Goal: Find specific page/section

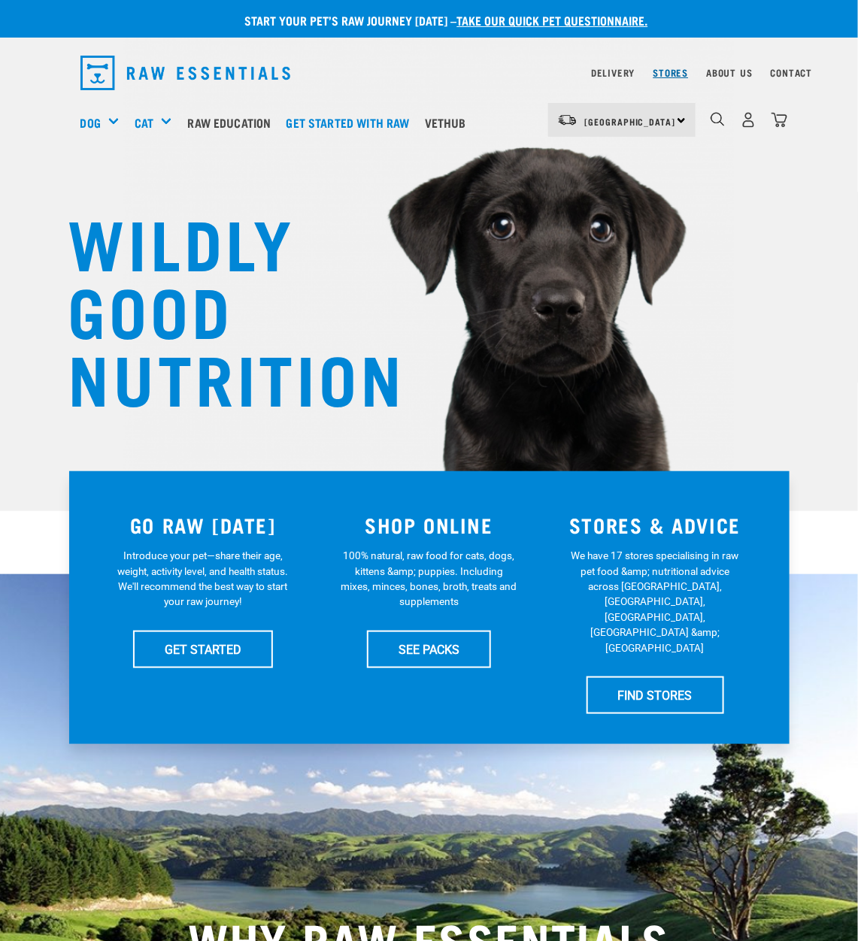
click at [670, 70] on link "Stores" at bounding box center [670, 72] width 35 height 5
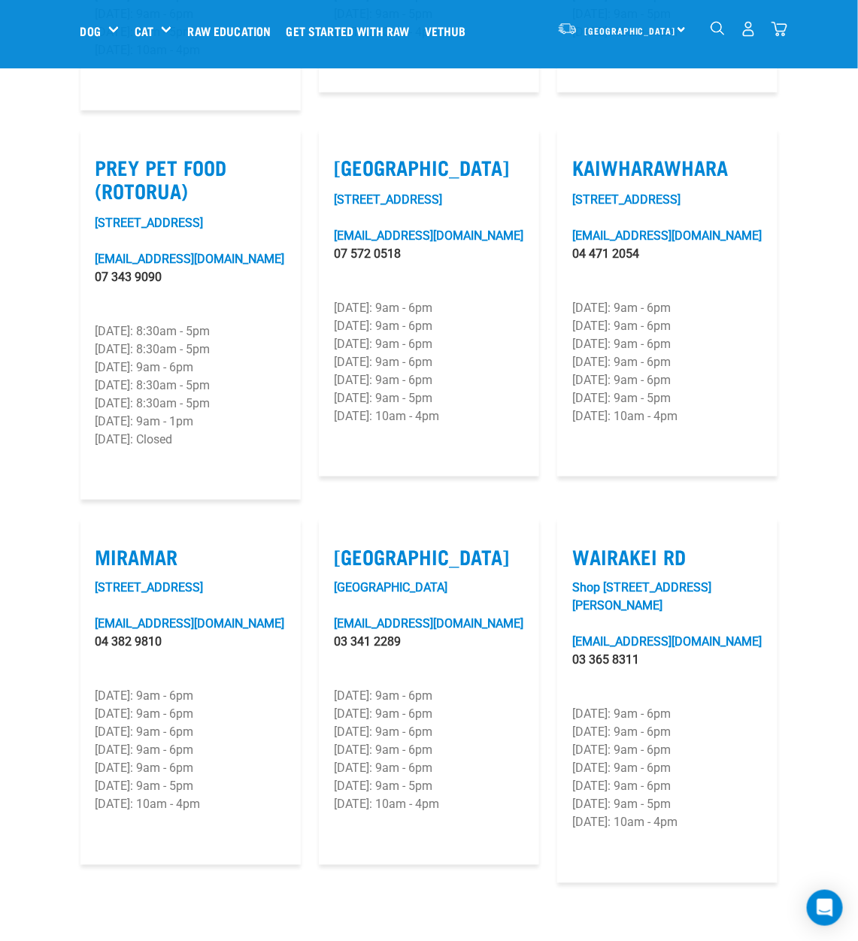
scroll to position [2087, 0]
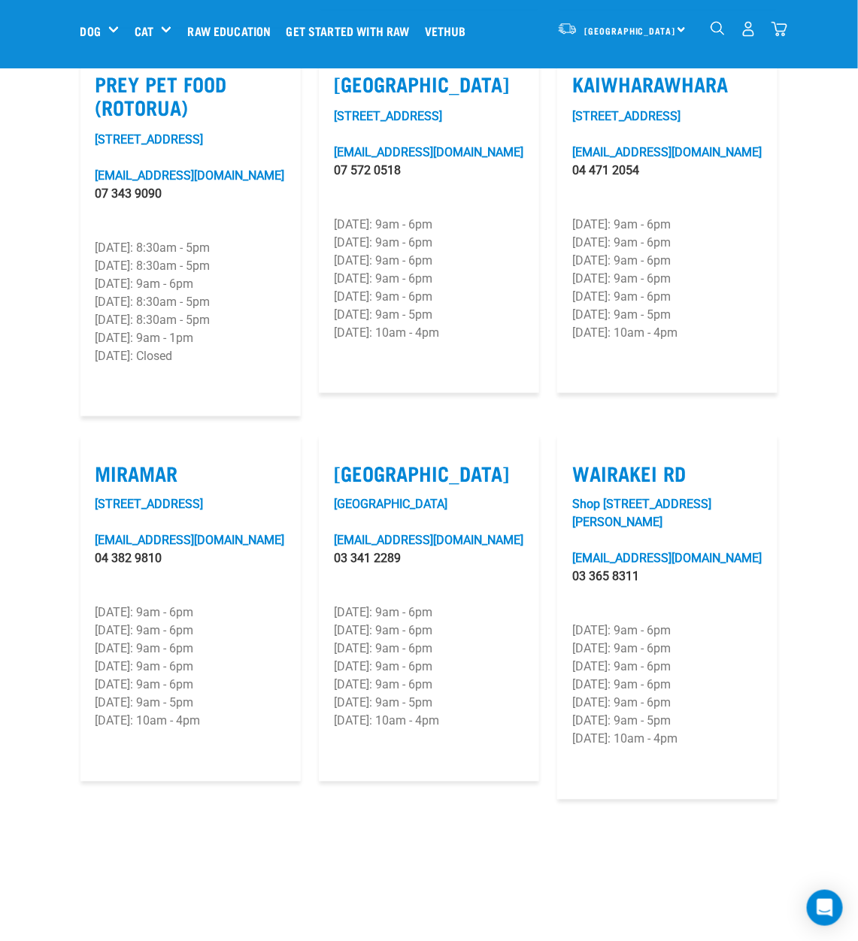
drag, startPoint x: 86, startPoint y: 424, endPoint x: 253, endPoint y: 438, distance: 167.5
click at [253, 438] on article "Miramar [STREET_ADDRESS][GEOGRAPHIC_DATA][PERSON_NAME][PERSON_NAME][EMAIL_ADDRE…" at bounding box center [190, 608] width 220 height 348
copy p
